Goal: Task Accomplishment & Management: Manage account settings

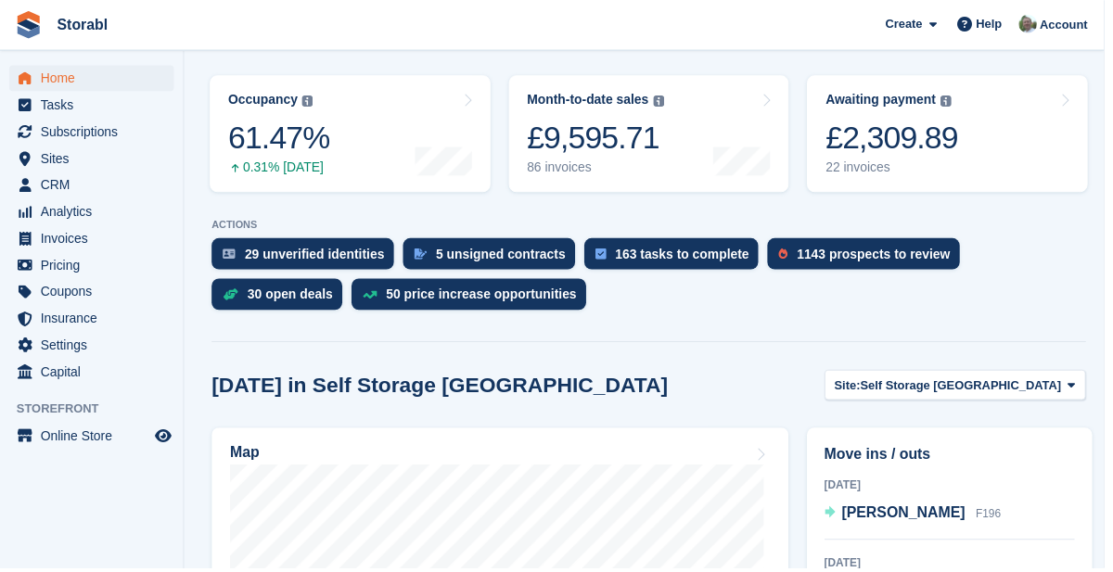
scroll to position [248, 0]
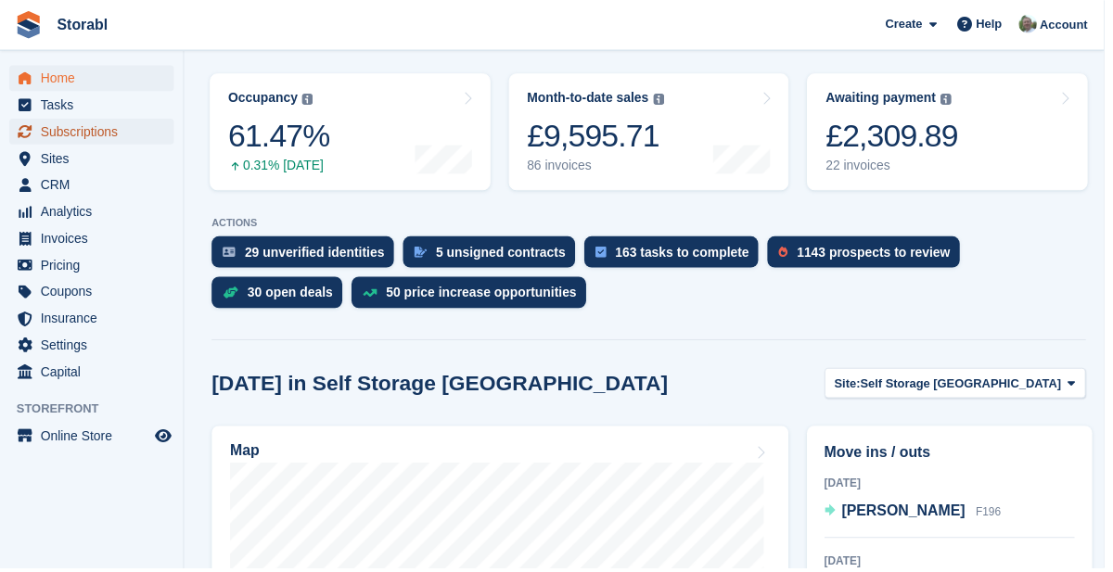
click at [116, 134] on span "Subscriptions" at bounding box center [96, 133] width 111 height 26
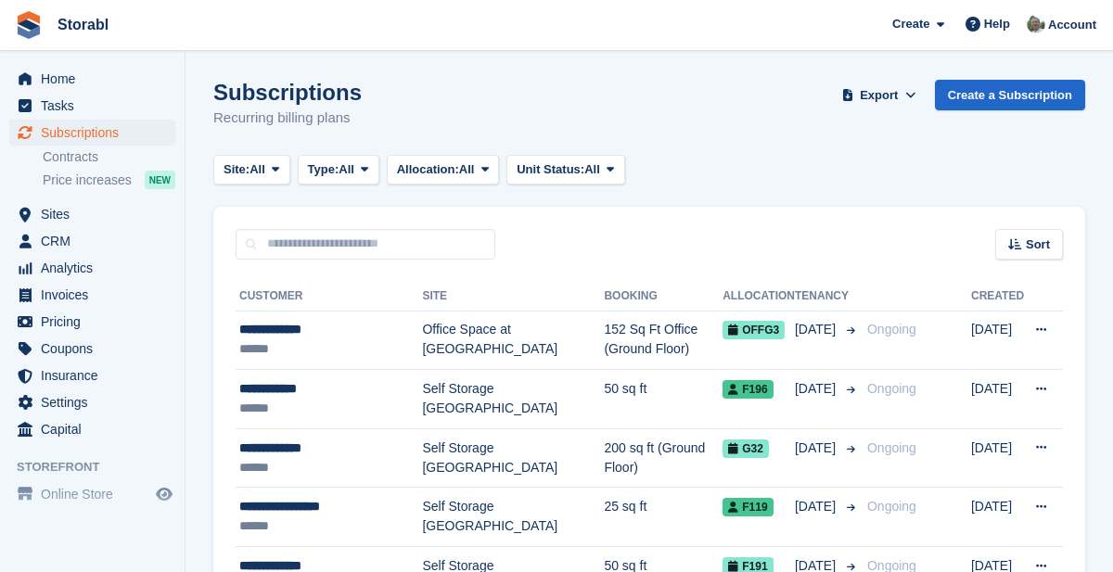
click at [334, 336] on div "**********" at bounding box center [330, 329] width 183 height 19
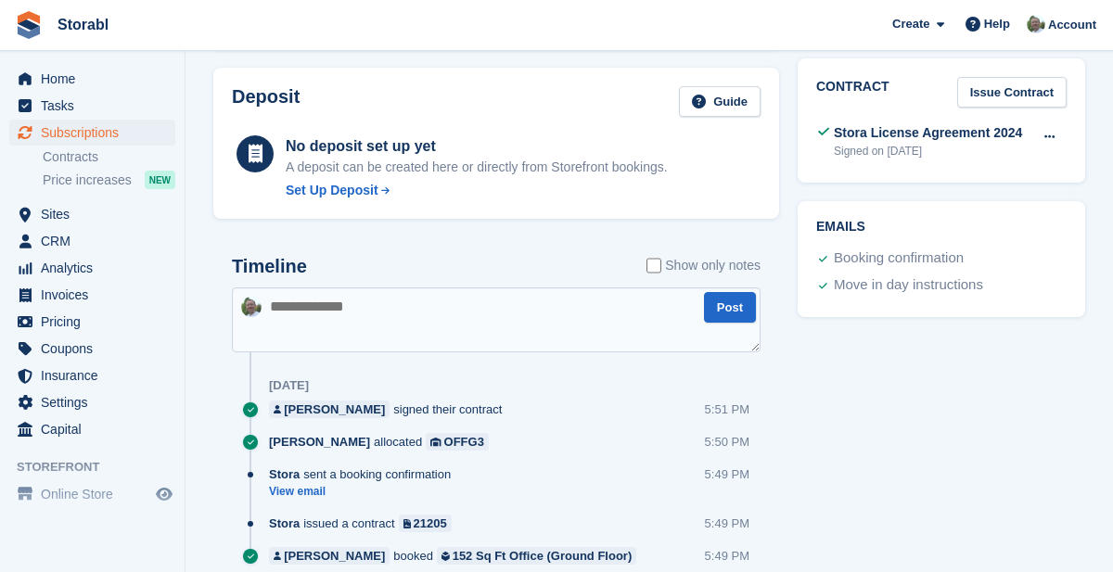
scroll to position [714, 0]
